Goal: Transaction & Acquisition: Obtain resource

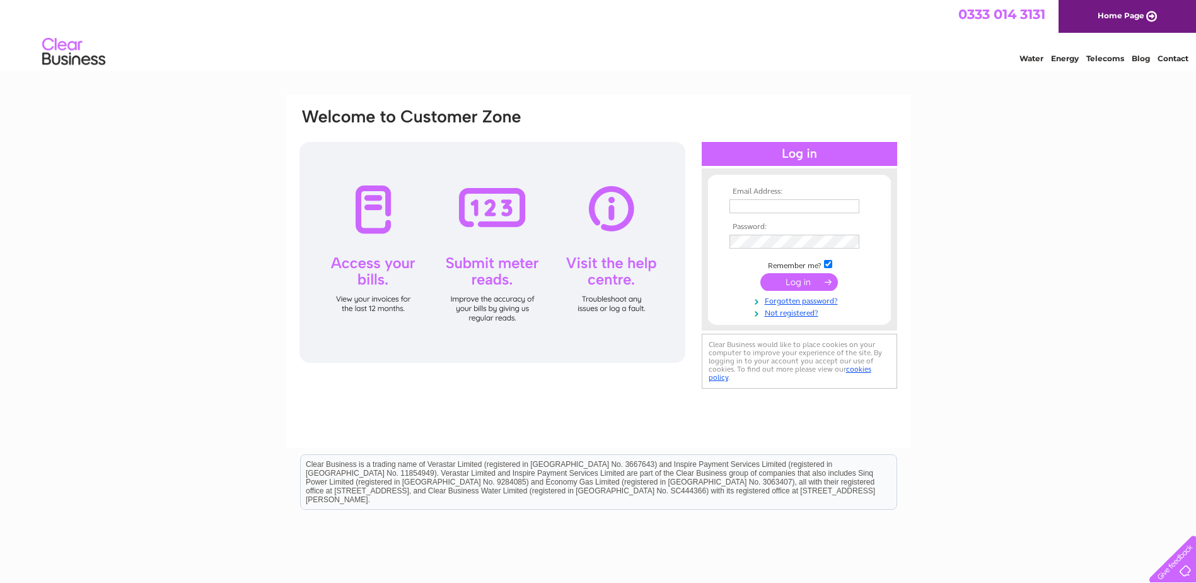
type input "[EMAIL_ADDRESS][DOMAIN_NAME][PERSON_NAME]"
click at [791, 278] on input "submit" at bounding box center [800, 282] width 78 height 18
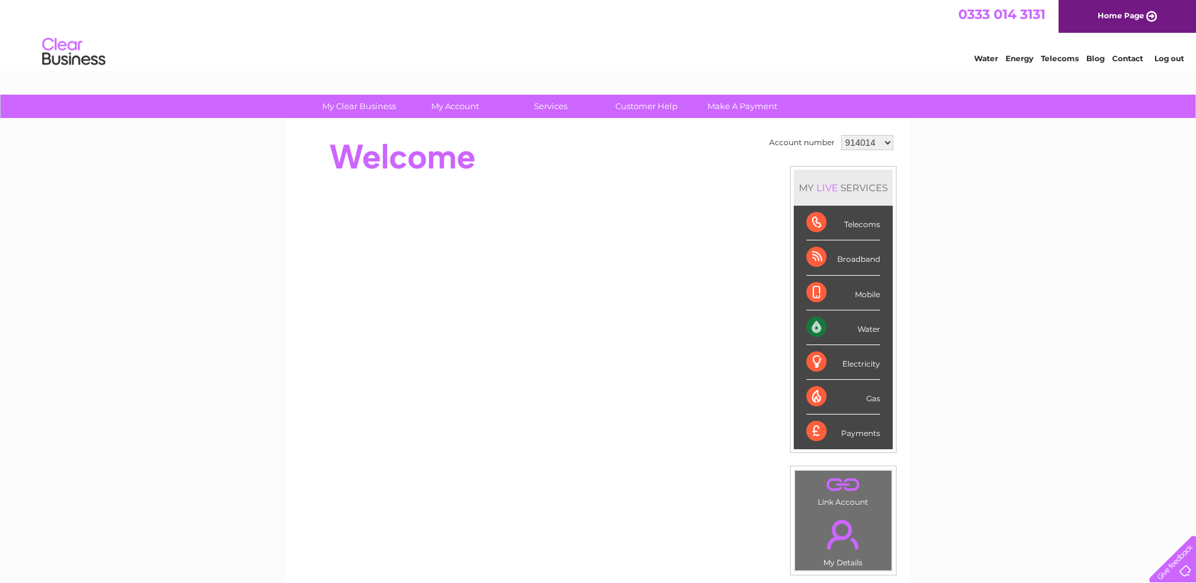
click at [949, 153] on div "My Clear Business Login Details My Details My Preferences Link Account My Accou…" at bounding box center [598, 449] width 1196 height 709
click at [865, 146] on select "914014 1083171" at bounding box center [867, 142] width 52 height 15
select select "1083171"
click at [841, 135] on select "914014 1083171" at bounding box center [867, 142] width 52 height 15
click at [235, 434] on div "My Clear Business Login Details My Details My Preferences Link Account My Accou…" at bounding box center [598, 449] width 1196 height 709
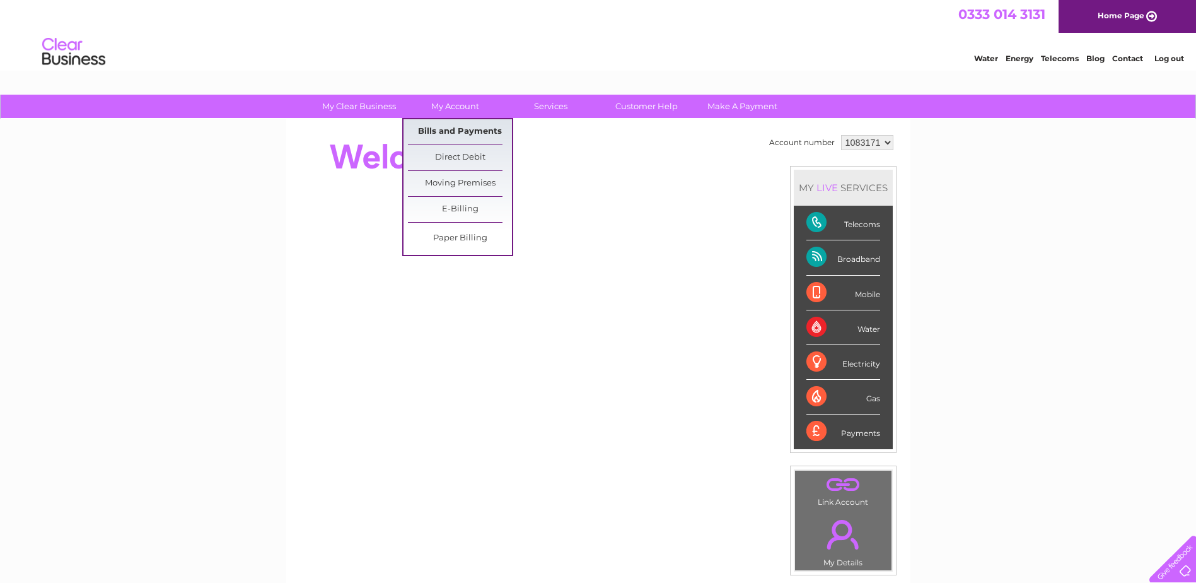
click at [444, 132] on link "Bills and Payments" at bounding box center [460, 131] width 104 height 25
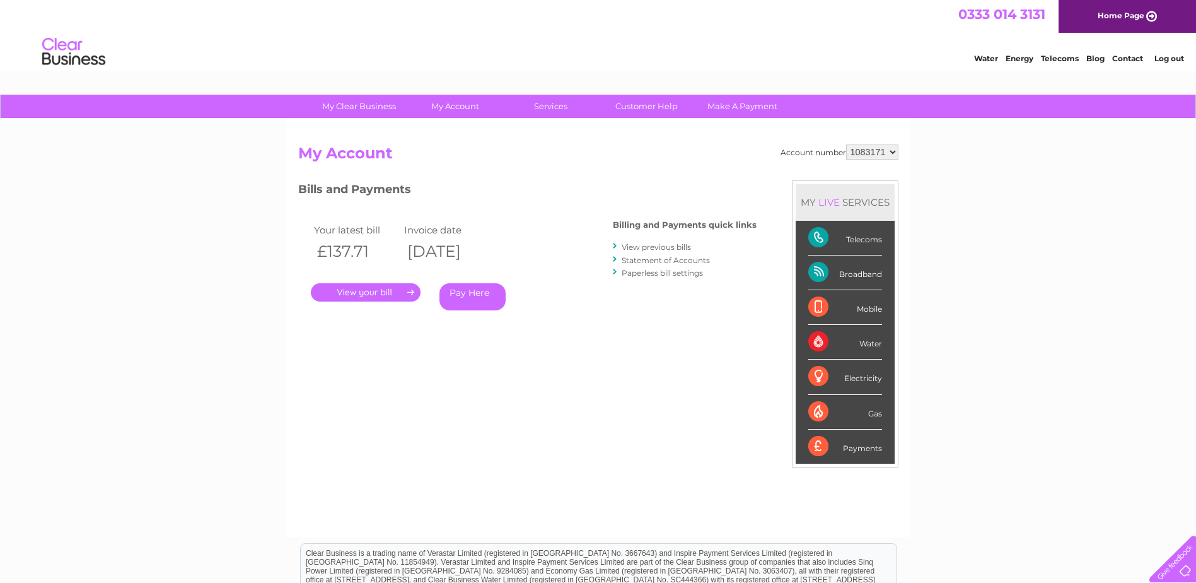
click at [865, 150] on select "914014 1083171" at bounding box center [872, 151] width 52 height 15
select select "914014"
click at [846, 144] on select "914014 1083171" at bounding box center [872, 151] width 52 height 15
click at [457, 112] on link "My Account" at bounding box center [455, 106] width 104 height 23
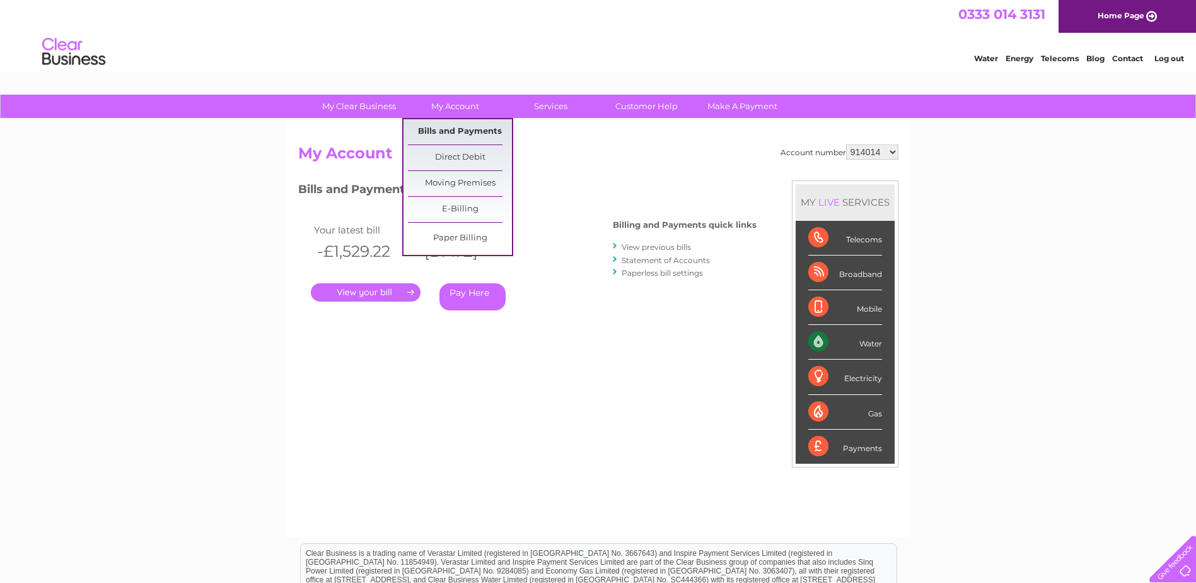
click at [462, 122] on link "Bills and Payments" at bounding box center [460, 131] width 104 height 25
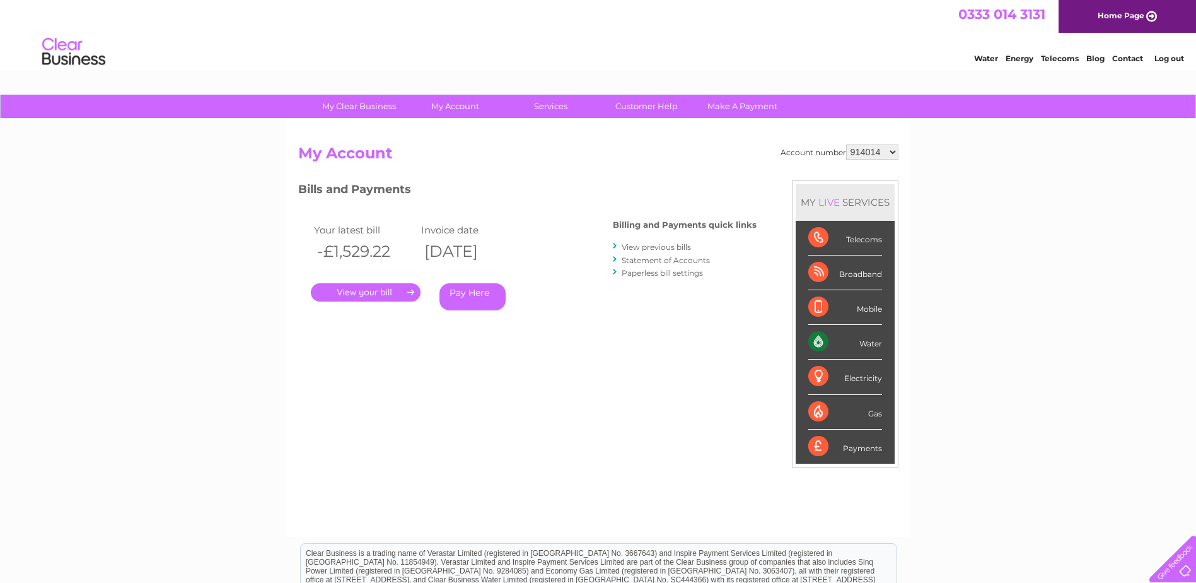
click at [889, 155] on select "914014 1083171" at bounding box center [872, 151] width 52 height 15
select select "1083171"
click at [846, 144] on select "914014 1083171" at bounding box center [872, 151] width 52 height 15
click at [890, 151] on select "914014 1083171" at bounding box center [872, 151] width 52 height 15
select select "914014"
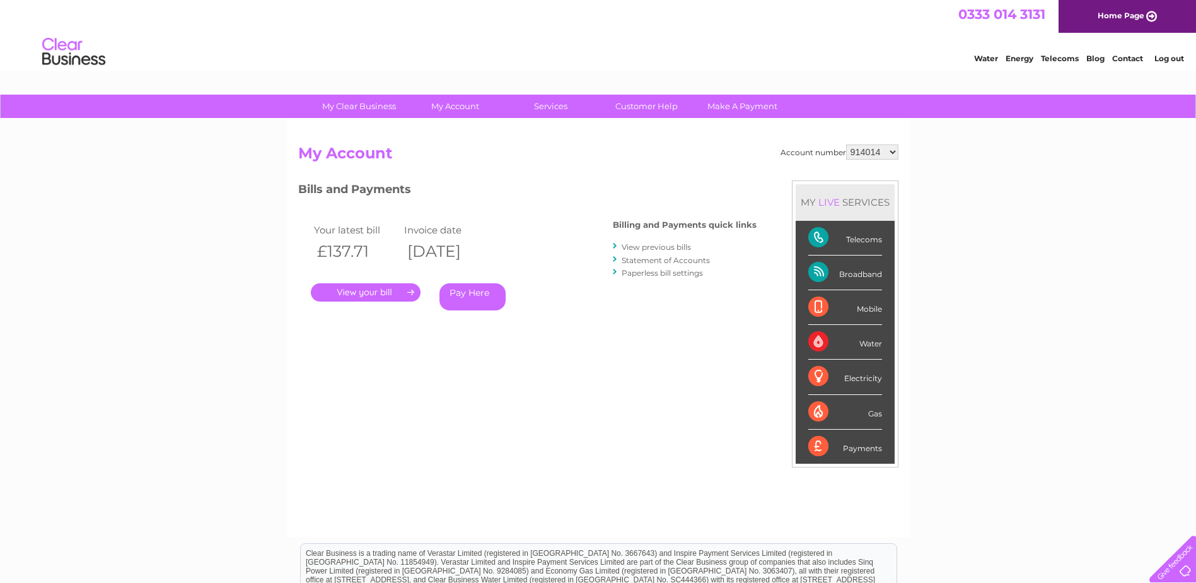
click at [846, 144] on select "914014 1083171" at bounding box center [872, 151] width 52 height 15
click at [642, 244] on link "View previous bills" at bounding box center [656, 246] width 69 height 9
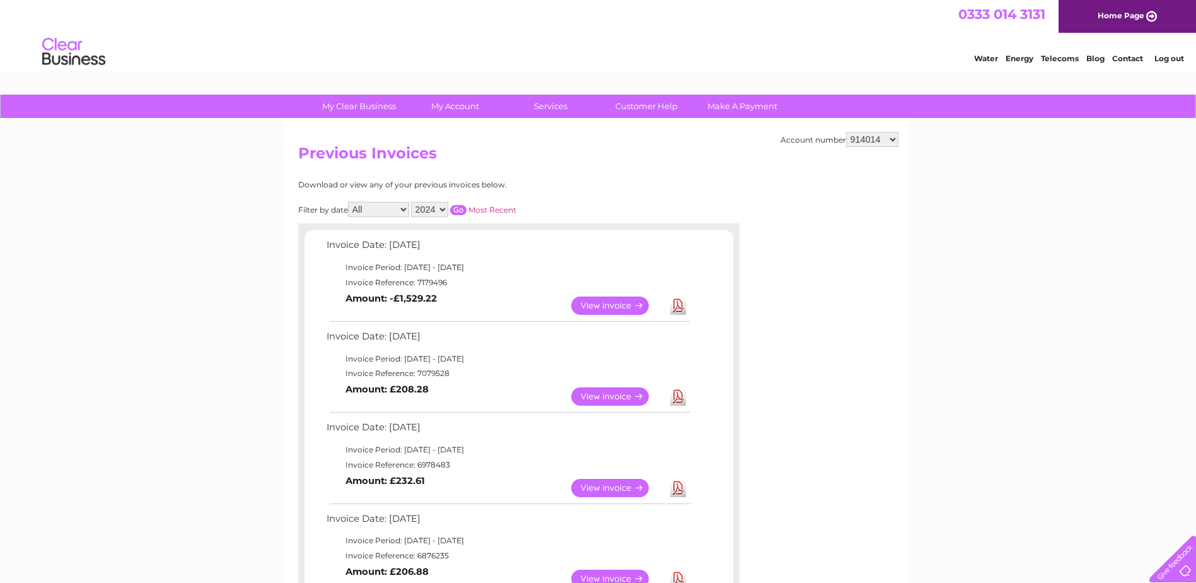
click at [605, 300] on link "View" at bounding box center [617, 305] width 93 height 18
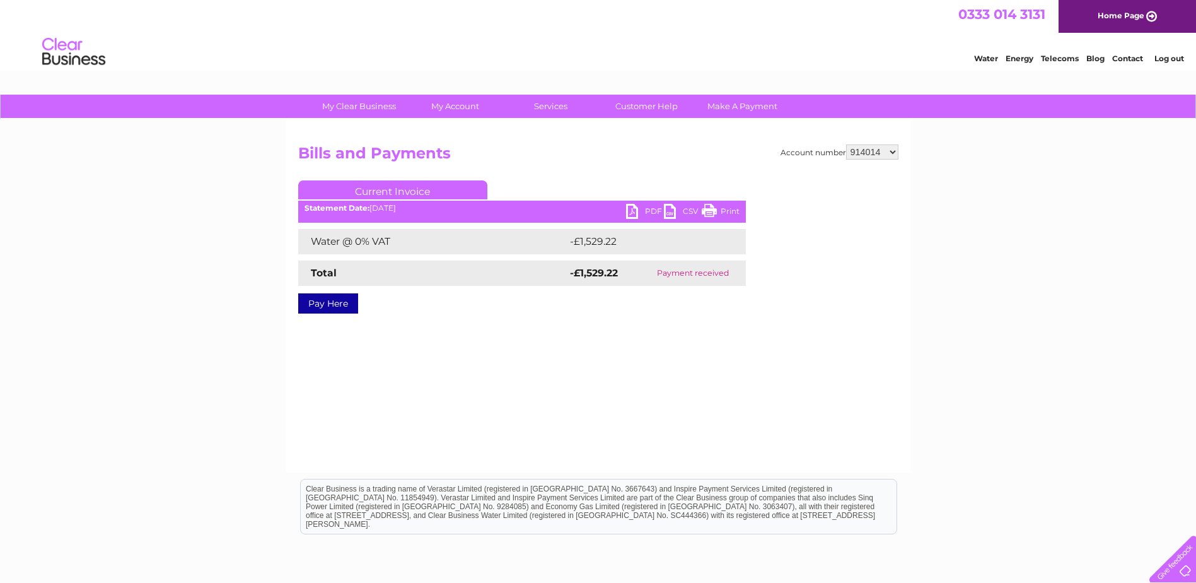
click at [656, 211] on link "PDF" at bounding box center [645, 213] width 38 height 18
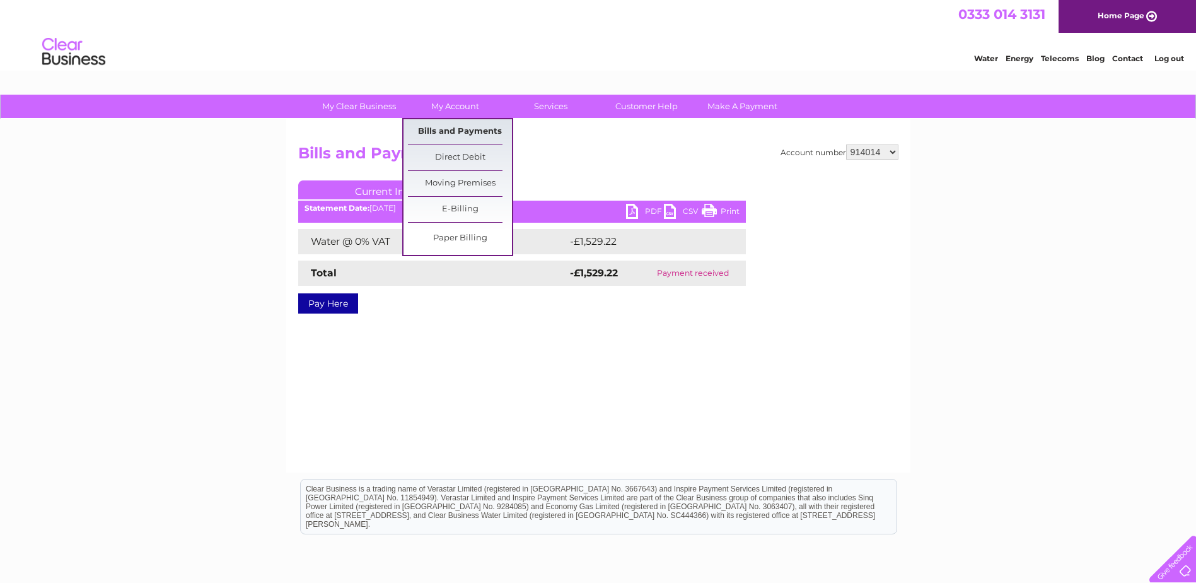
click at [465, 125] on link "Bills and Payments" at bounding box center [460, 131] width 104 height 25
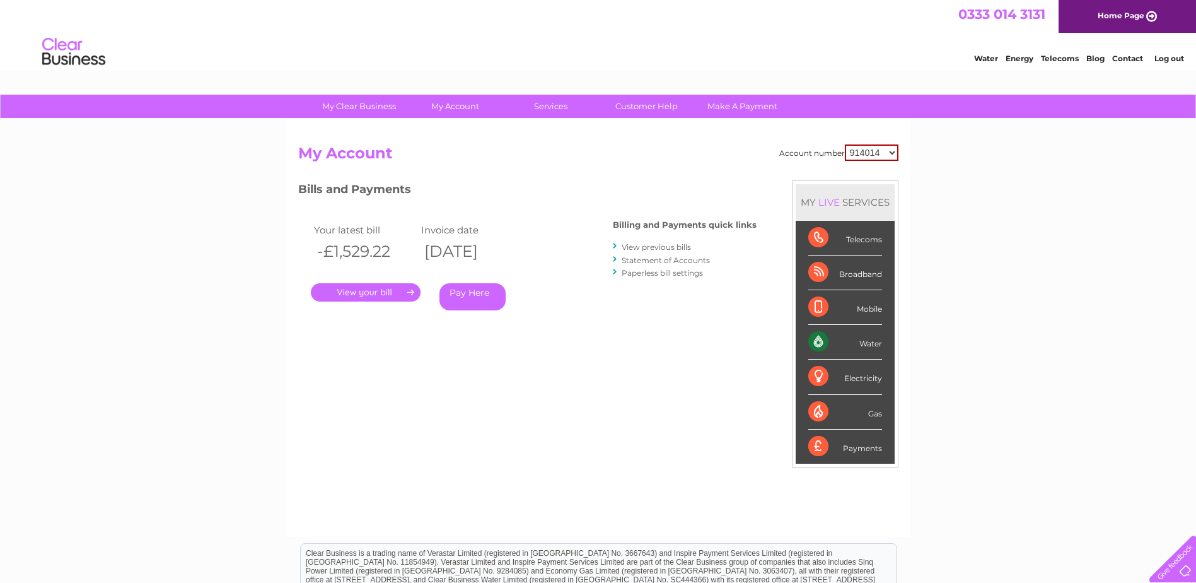
click at [658, 244] on link "View previous bills" at bounding box center [656, 246] width 69 height 9
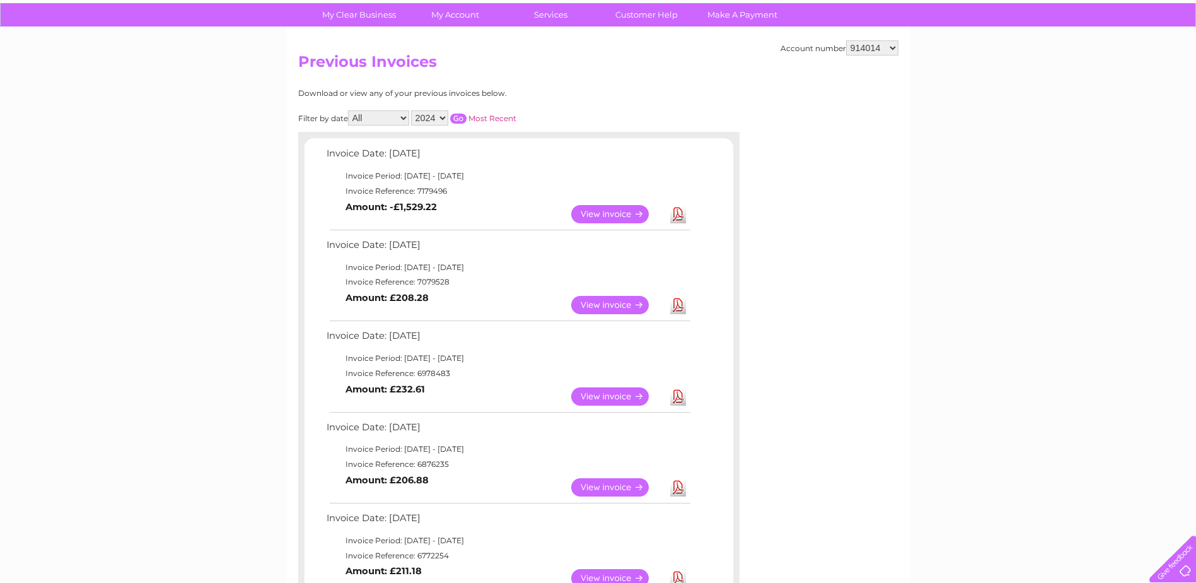
scroll to position [189, 0]
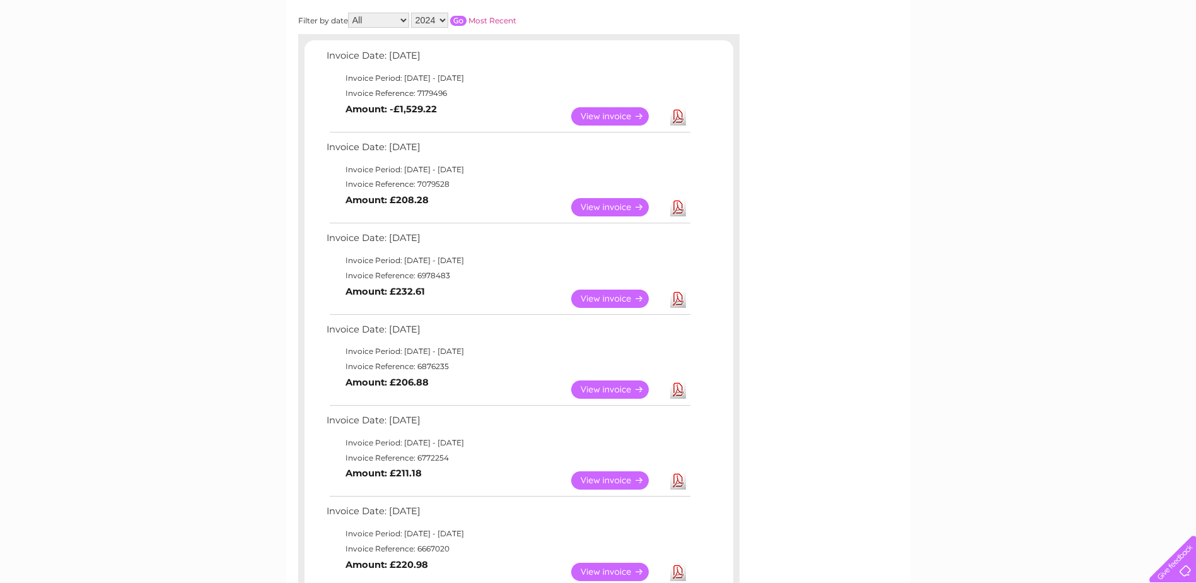
click at [682, 209] on link "Download" at bounding box center [678, 207] width 16 height 18
